Goal: Contribute content: Add original content to the website for others to see

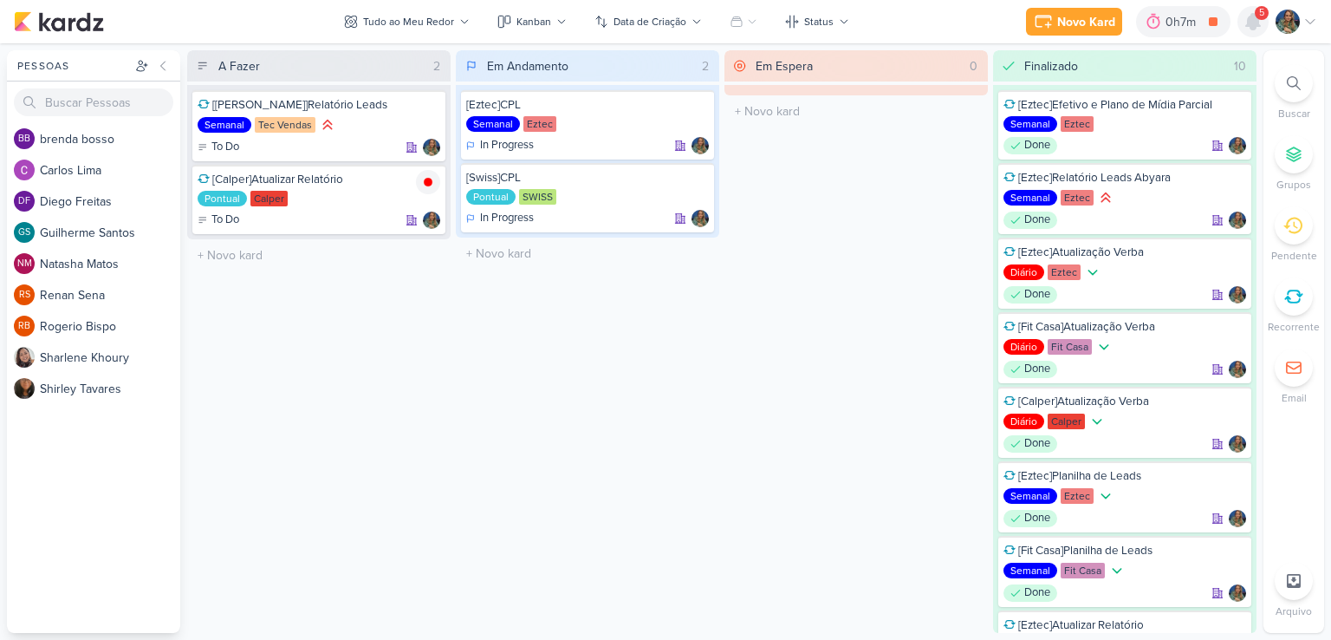
click at [1251, 23] on icon at bounding box center [1253, 22] width 14 height 16
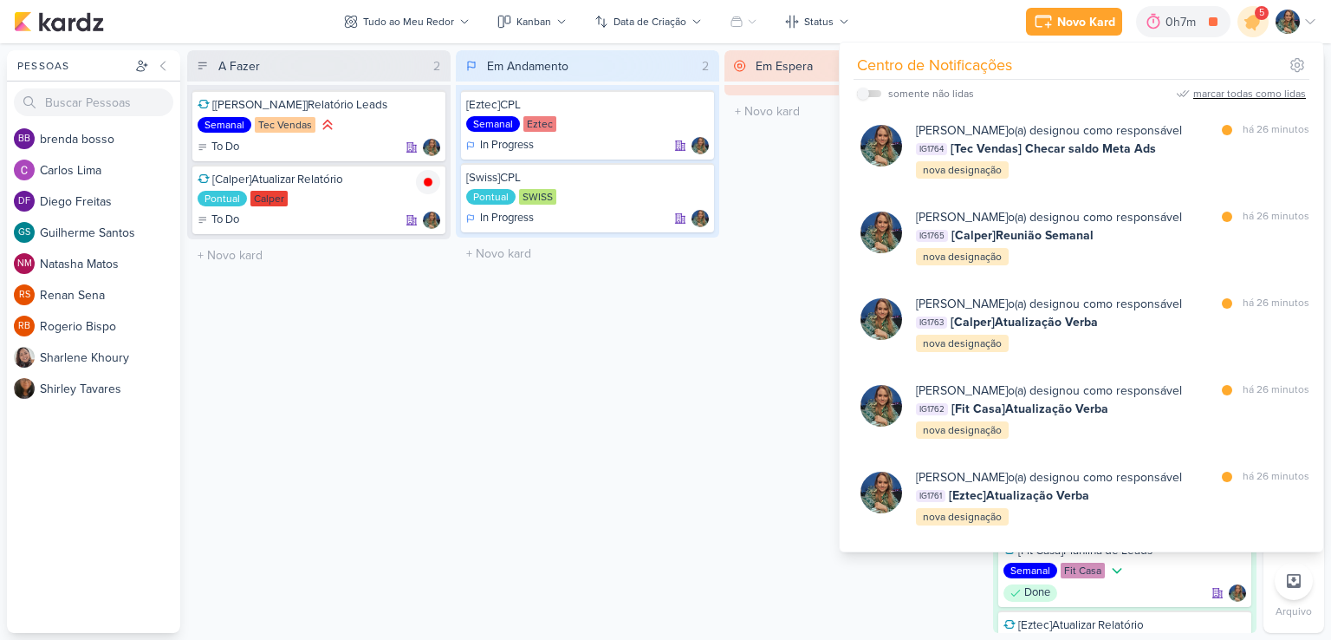
click at [1223, 101] on div "marcar todas como lidas" at bounding box center [1249, 94] width 113 height 16
click at [1257, 22] on icon at bounding box center [1253, 21] width 21 height 21
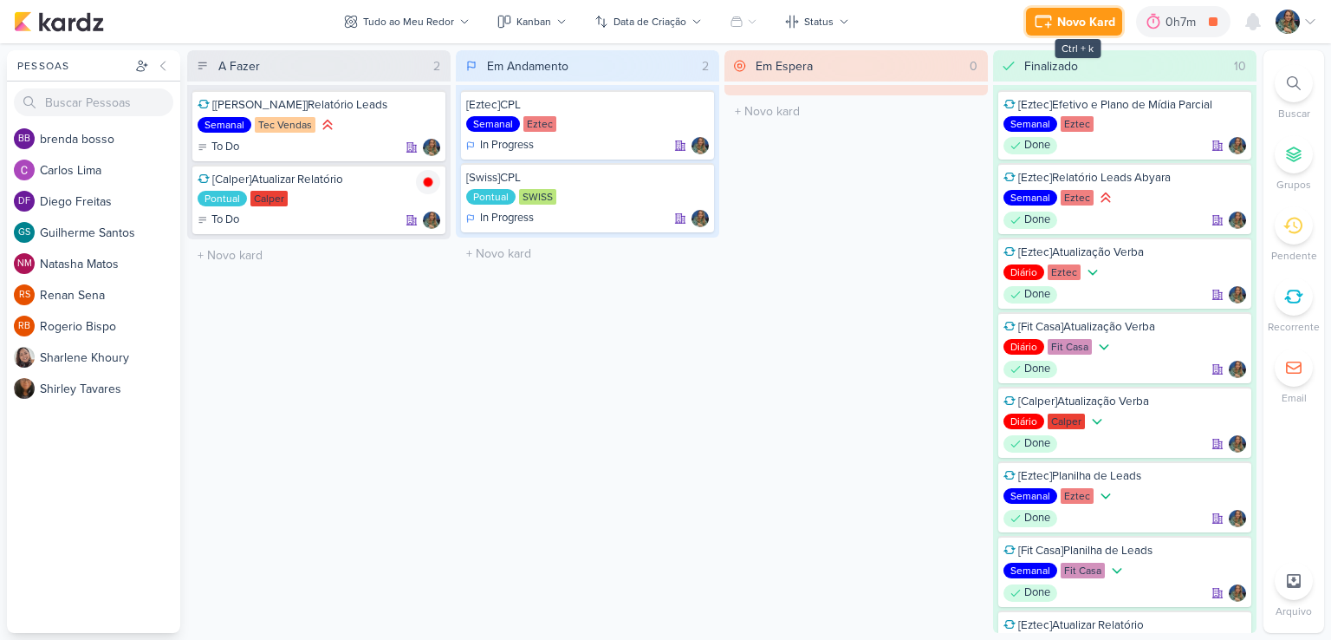
click at [1056, 28] on button "Novo Kard" at bounding box center [1074, 22] width 96 height 28
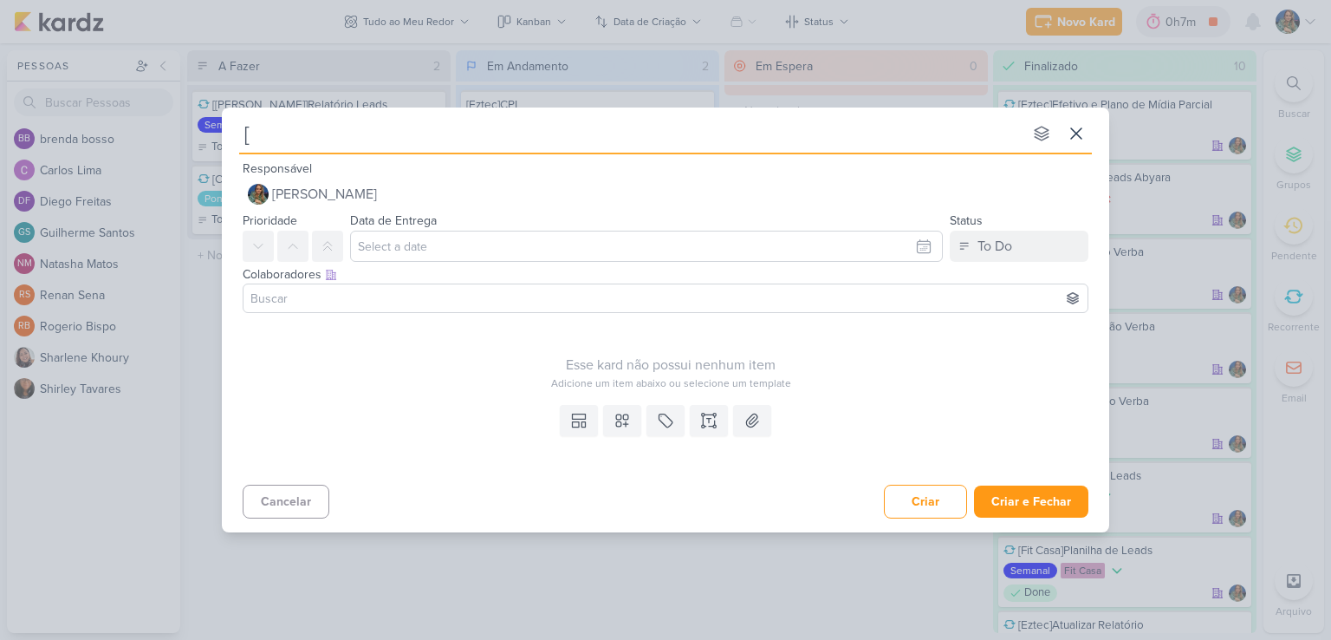
type input "[E"
type input "[Eztec"
type input "[Eztec]Subir peças a"
type input "[Eztec]Subir peças ad"
type input "[Eztec]Subir peças adptação"
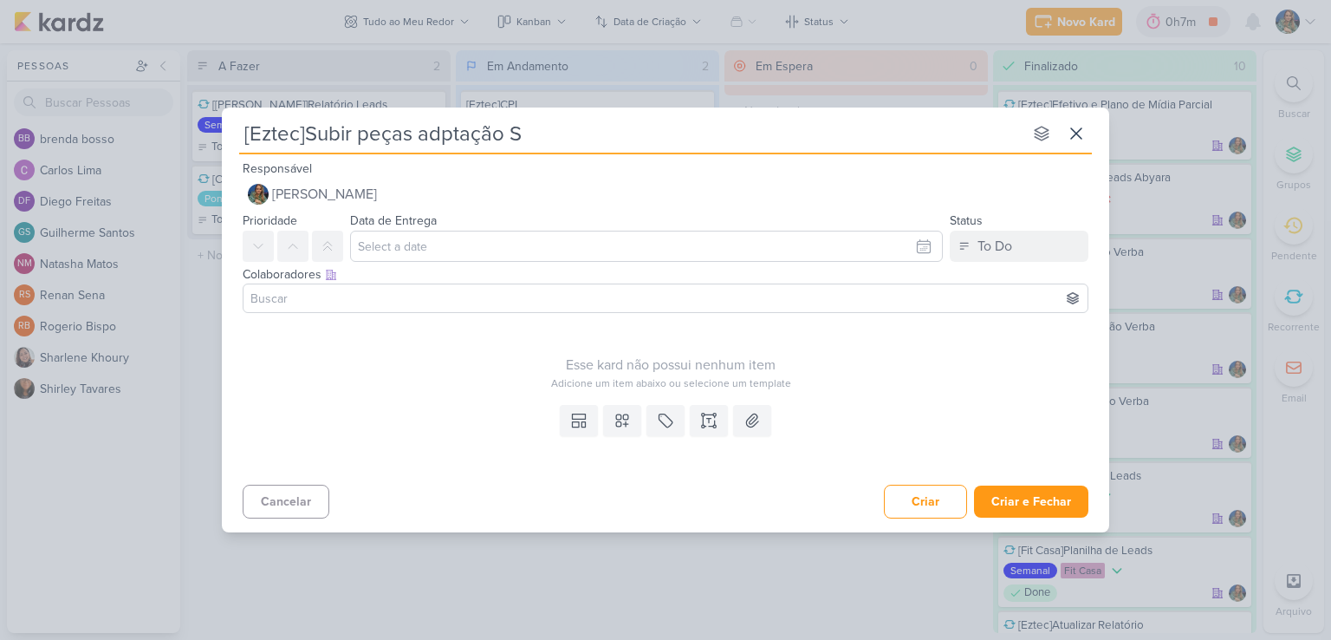
type input "[Eztec]Subir peças adptação So"
type input "[Eztec]Subir peças adptação Social"
click at [443, 134] on input "[Eztec]Subir peças adptação Social" at bounding box center [630, 133] width 783 height 31
type input "[Eztec]Subir peças adaptação Social"
click at [569, 146] on input "[Eztec]Subir peças adaptação Social" at bounding box center [630, 133] width 783 height 31
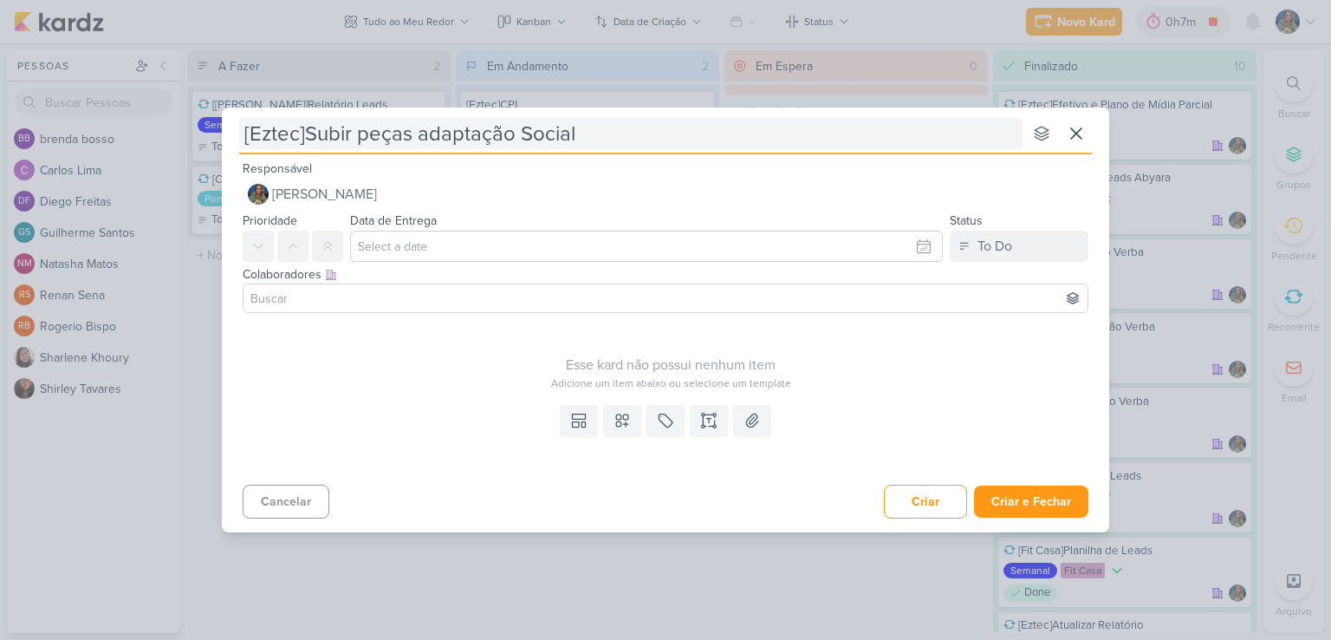
click at [596, 146] on input "[Eztec]Subir peças adaptação Social" at bounding box center [630, 133] width 783 height 31
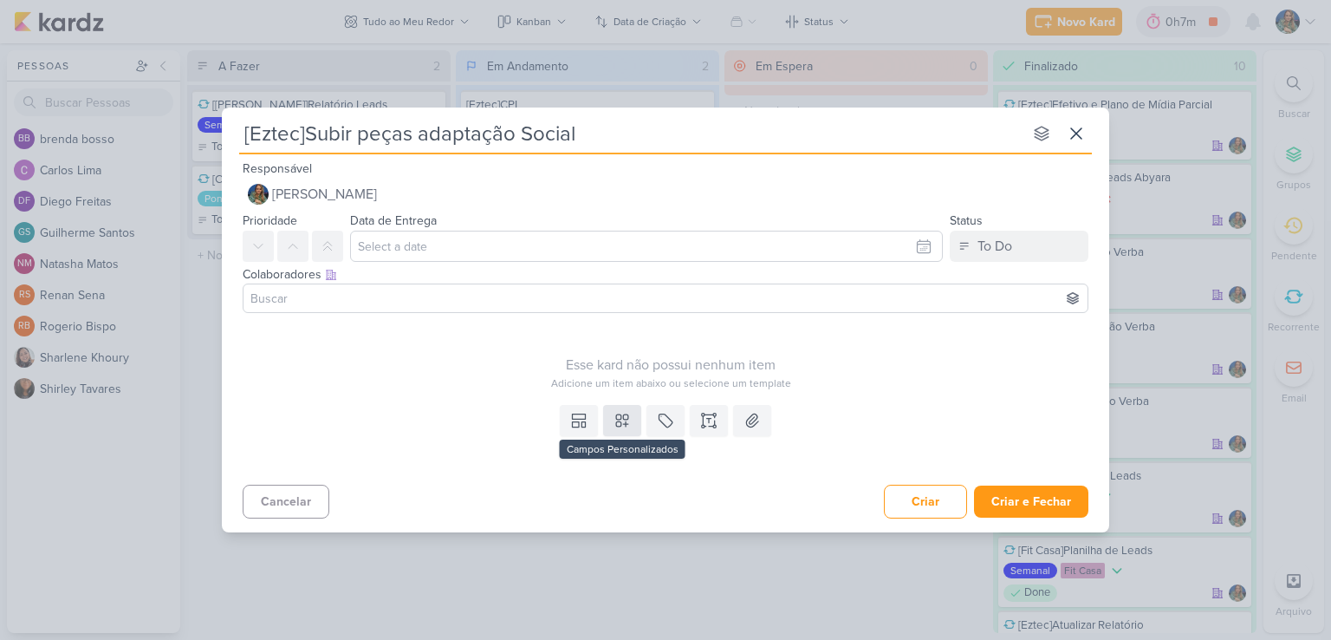
type input "[Eztec]Subir peças adaptação Social"
click at [617, 424] on icon at bounding box center [622, 420] width 17 height 17
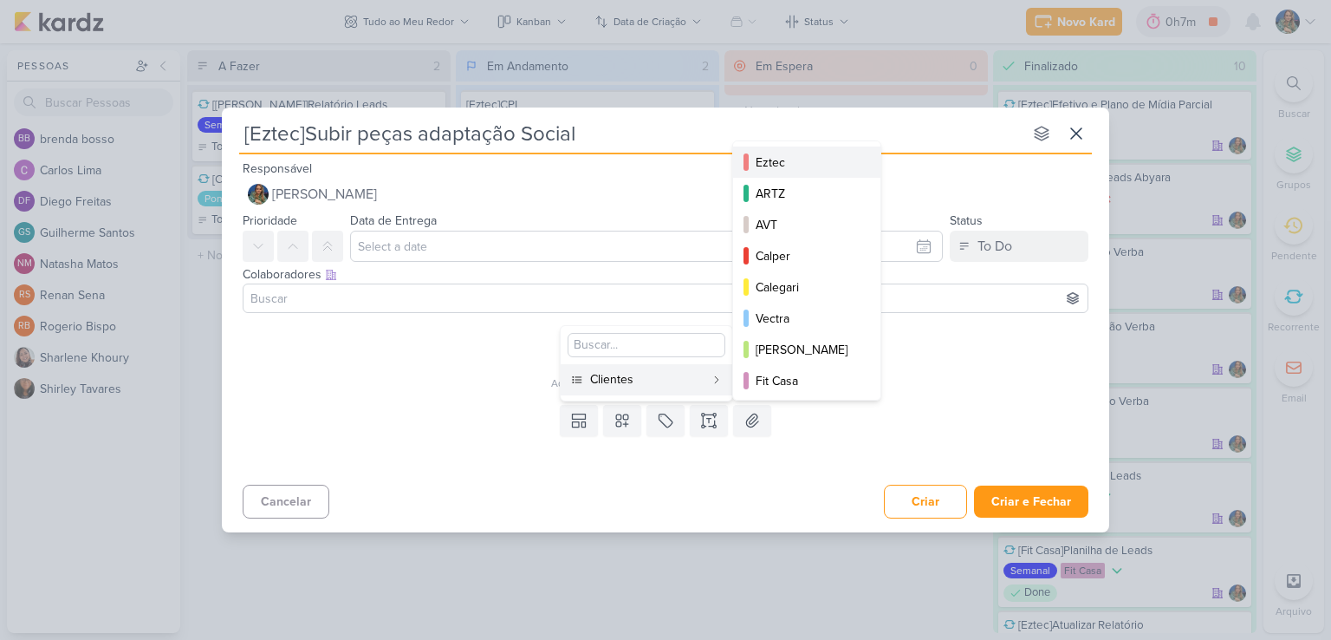
click at [783, 168] on div "Eztec" at bounding box center [808, 162] width 104 height 18
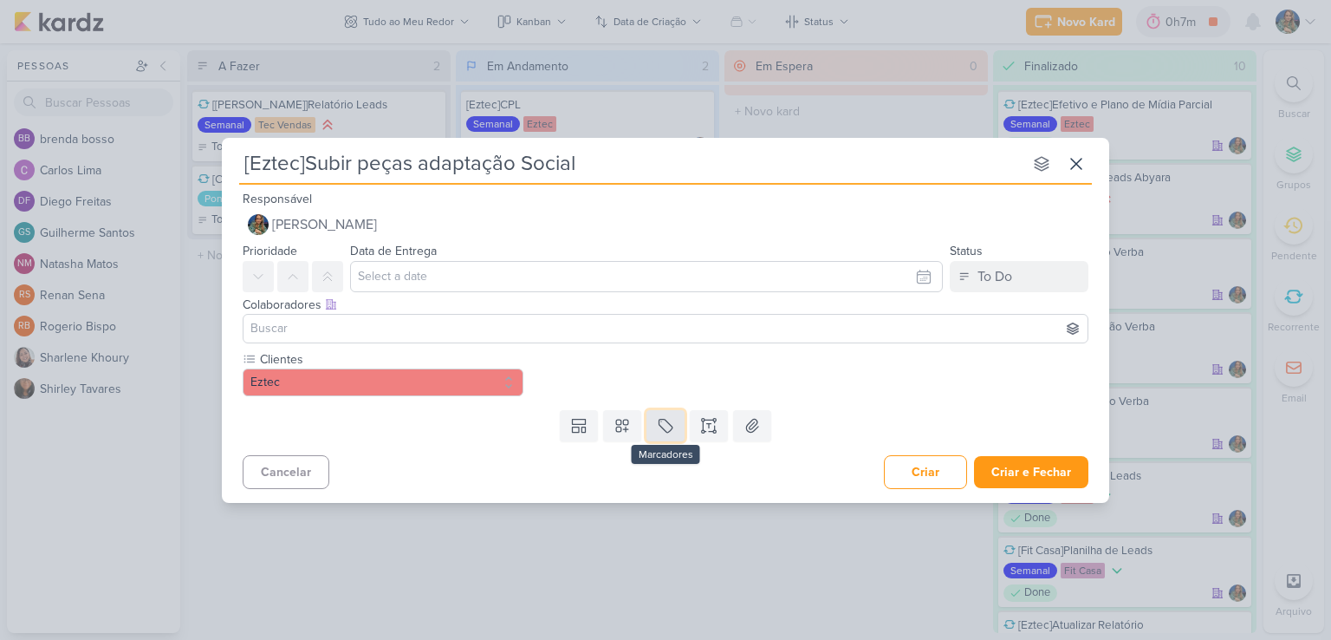
click at [660, 419] on icon at bounding box center [666, 425] width 13 height 13
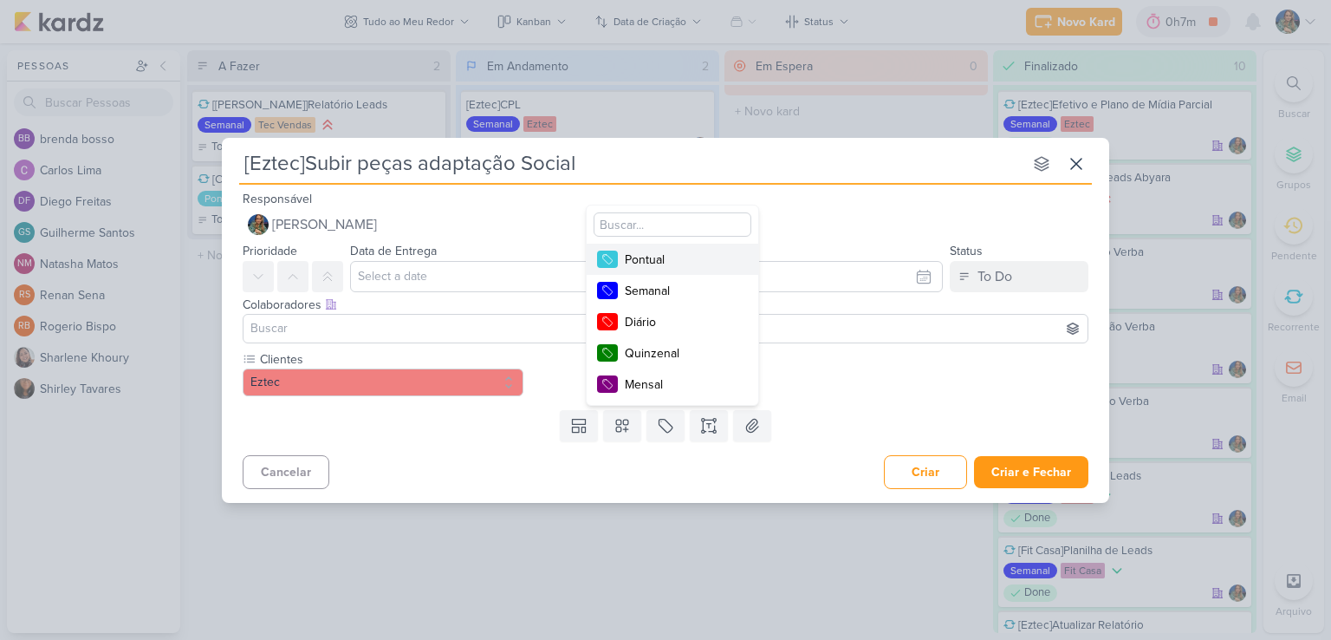
click at [677, 263] on div "Pontual" at bounding box center [681, 259] width 113 height 18
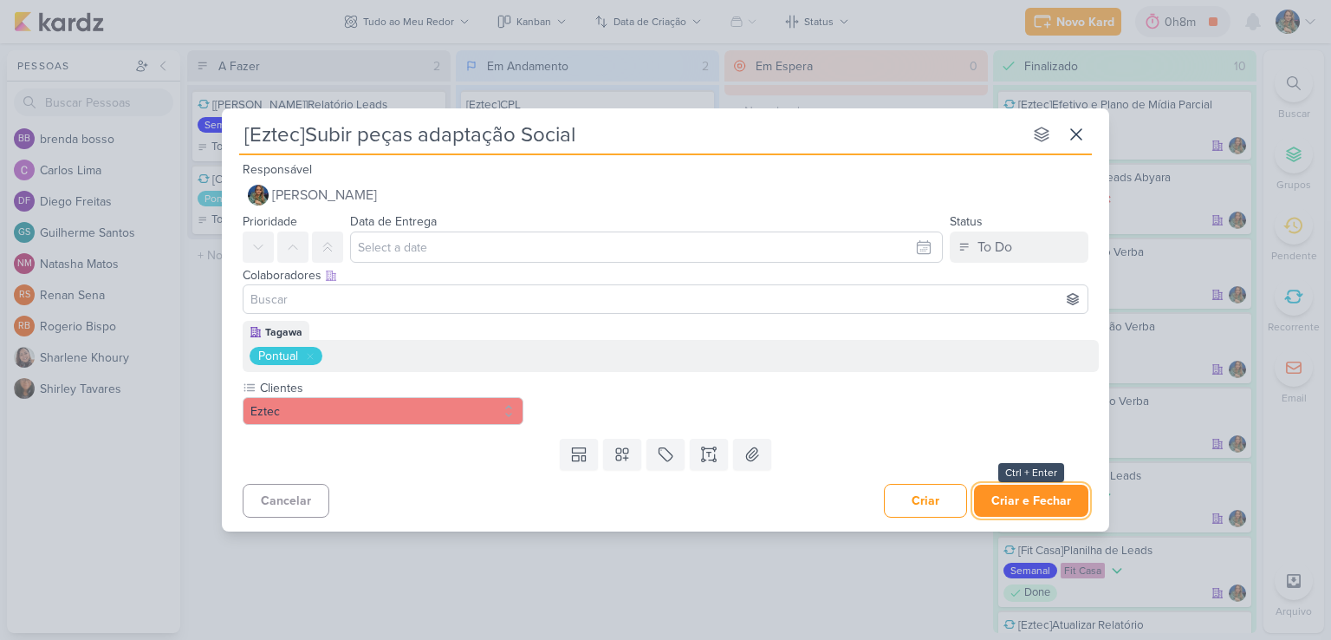
click at [1016, 497] on button "Criar e Fechar" at bounding box center [1031, 500] width 114 height 32
